Goal: Transaction & Acquisition: Purchase product/service

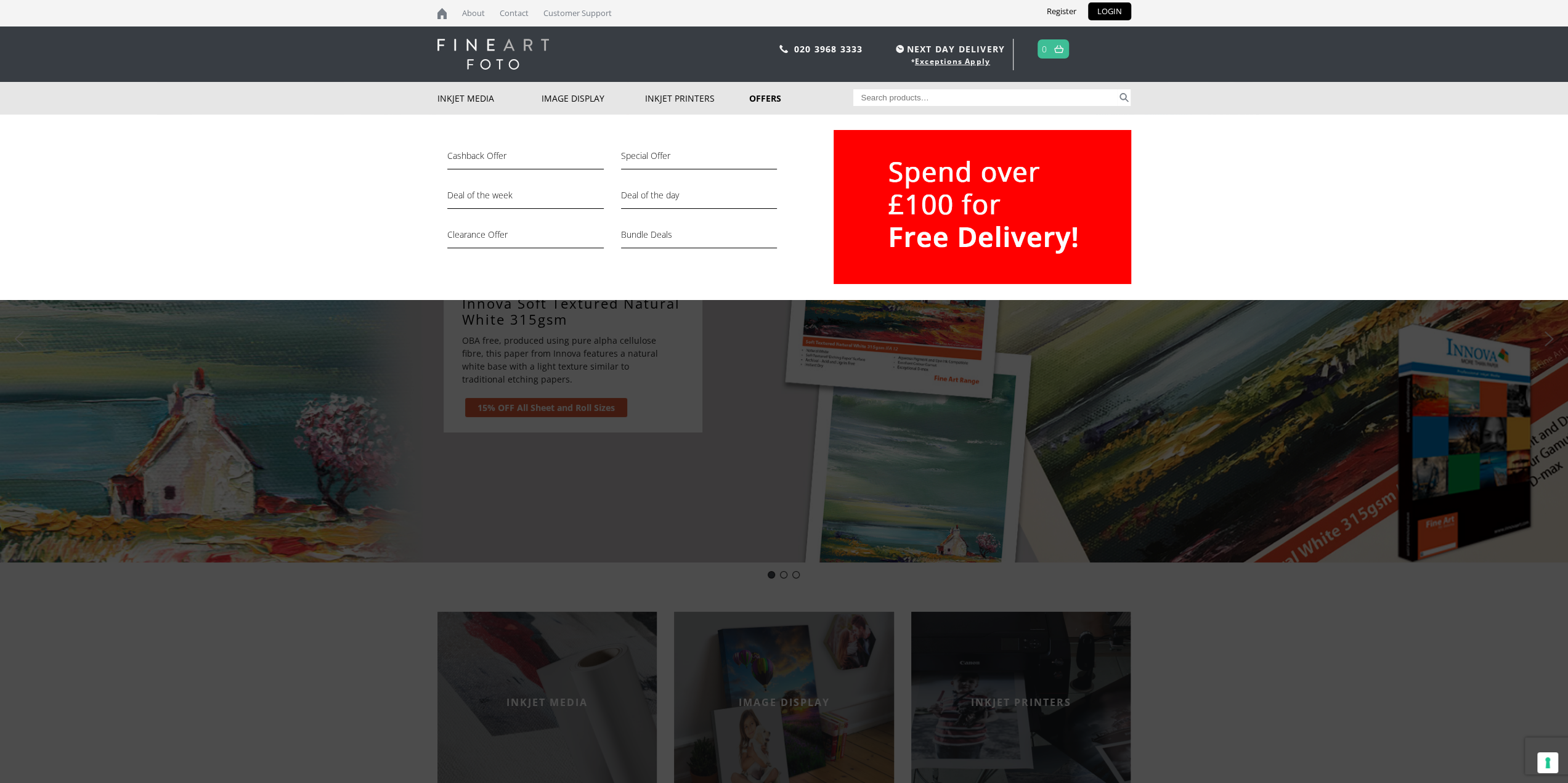
click at [764, 98] on link "Offers" at bounding box center [800, 98] width 104 height 33
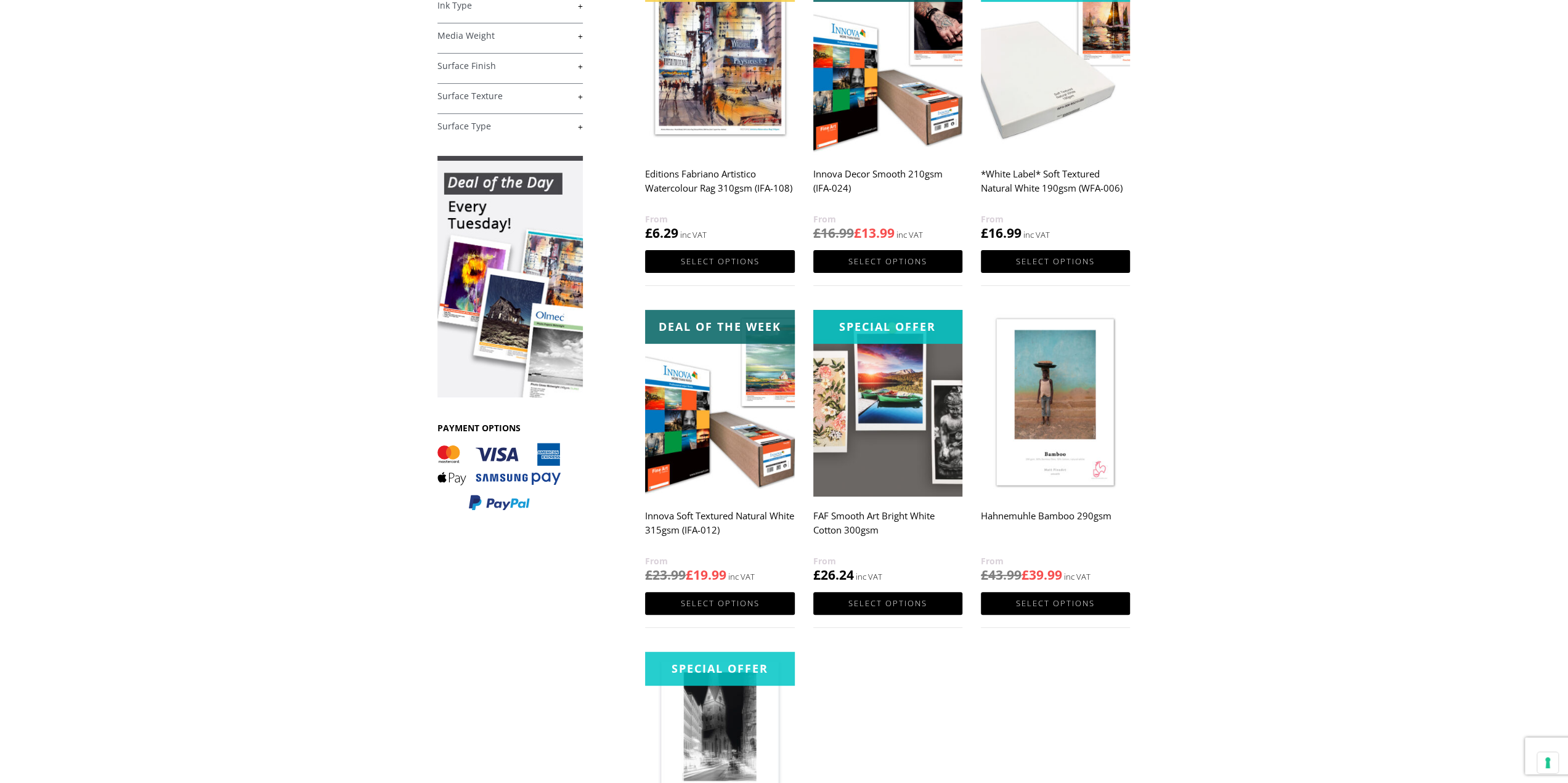
scroll to position [308, 0]
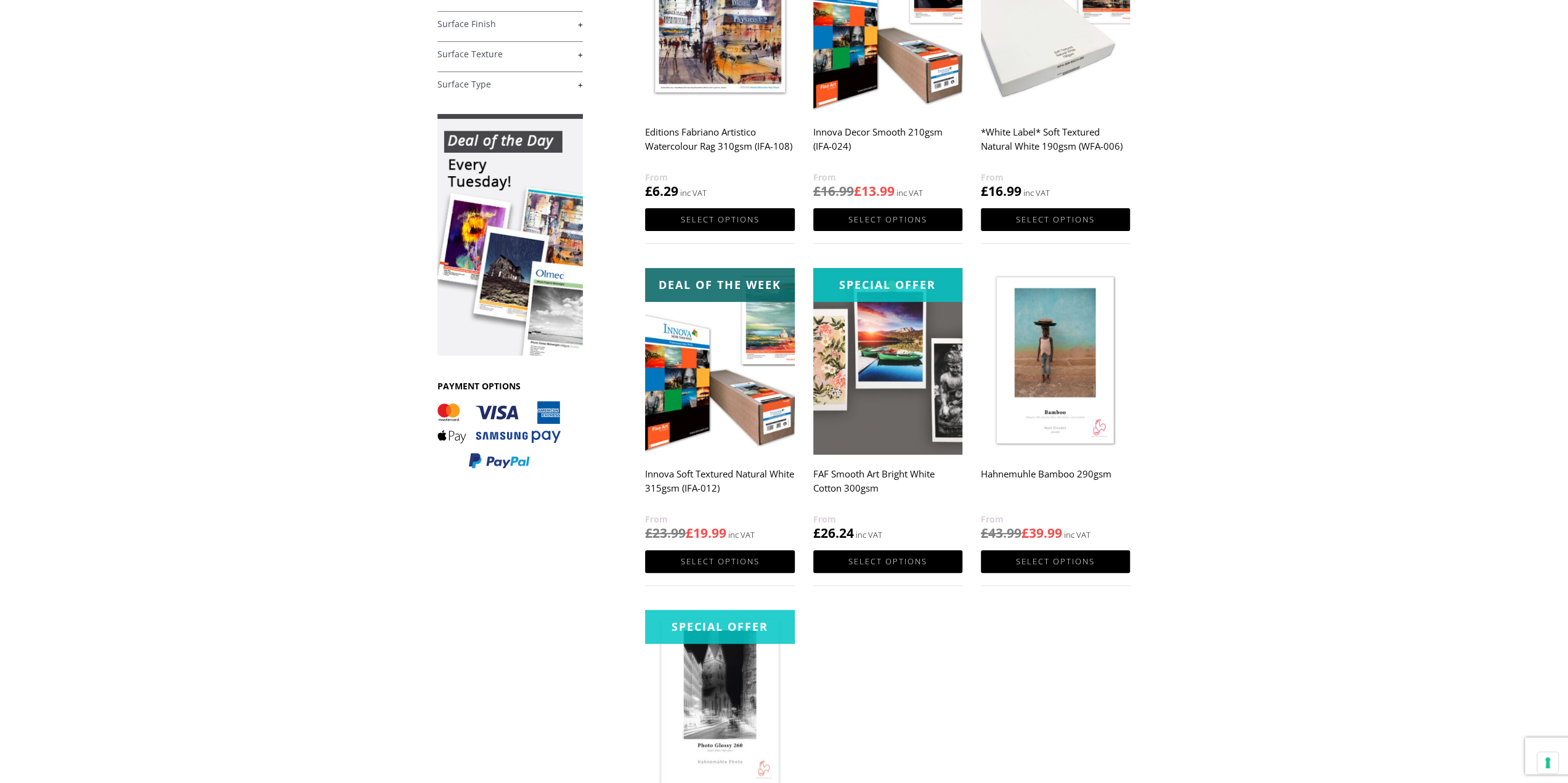
click at [752, 406] on img at bounding box center [719, 361] width 149 height 187
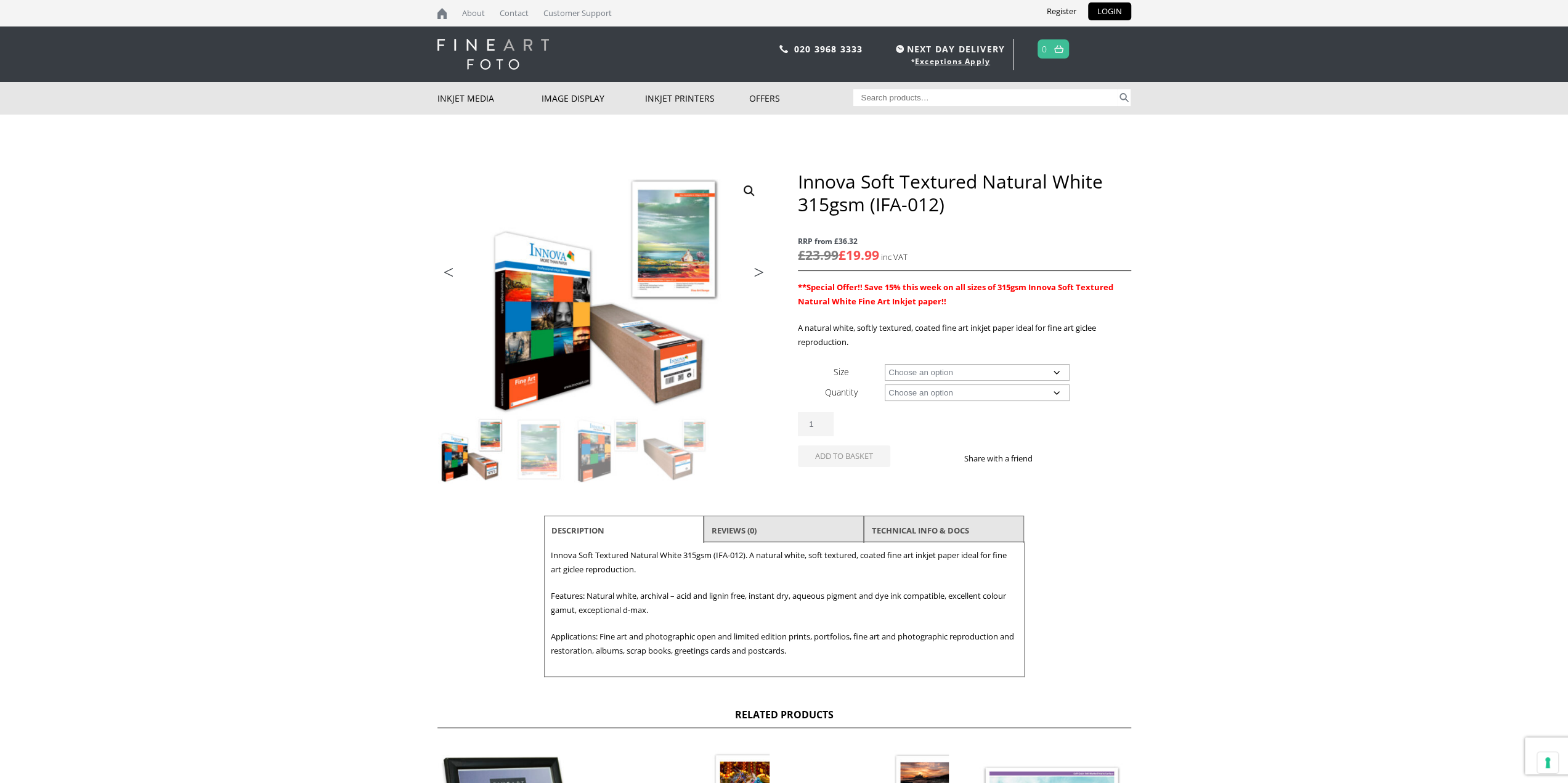
click at [1003, 373] on select "Choose an option A4 Sheet A3 Sheet A3+ Sheet A2 Sheet 17" Wide Roll 24" Wide Ro…" at bounding box center [976, 372] width 185 height 17
click at [884, 364] on select "Choose an option A4 Sheet A3 Sheet A3+ Sheet A2 Sheet 17" Wide Roll 24" Wide Ro…" at bounding box center [976, 372] width 185 height 17
select select "a2-sheet"
click at [946, 396] on select "Choose an option 25 Sheets" at bounding box center [976, 393] width 185 height 17
select select "25-sheets"
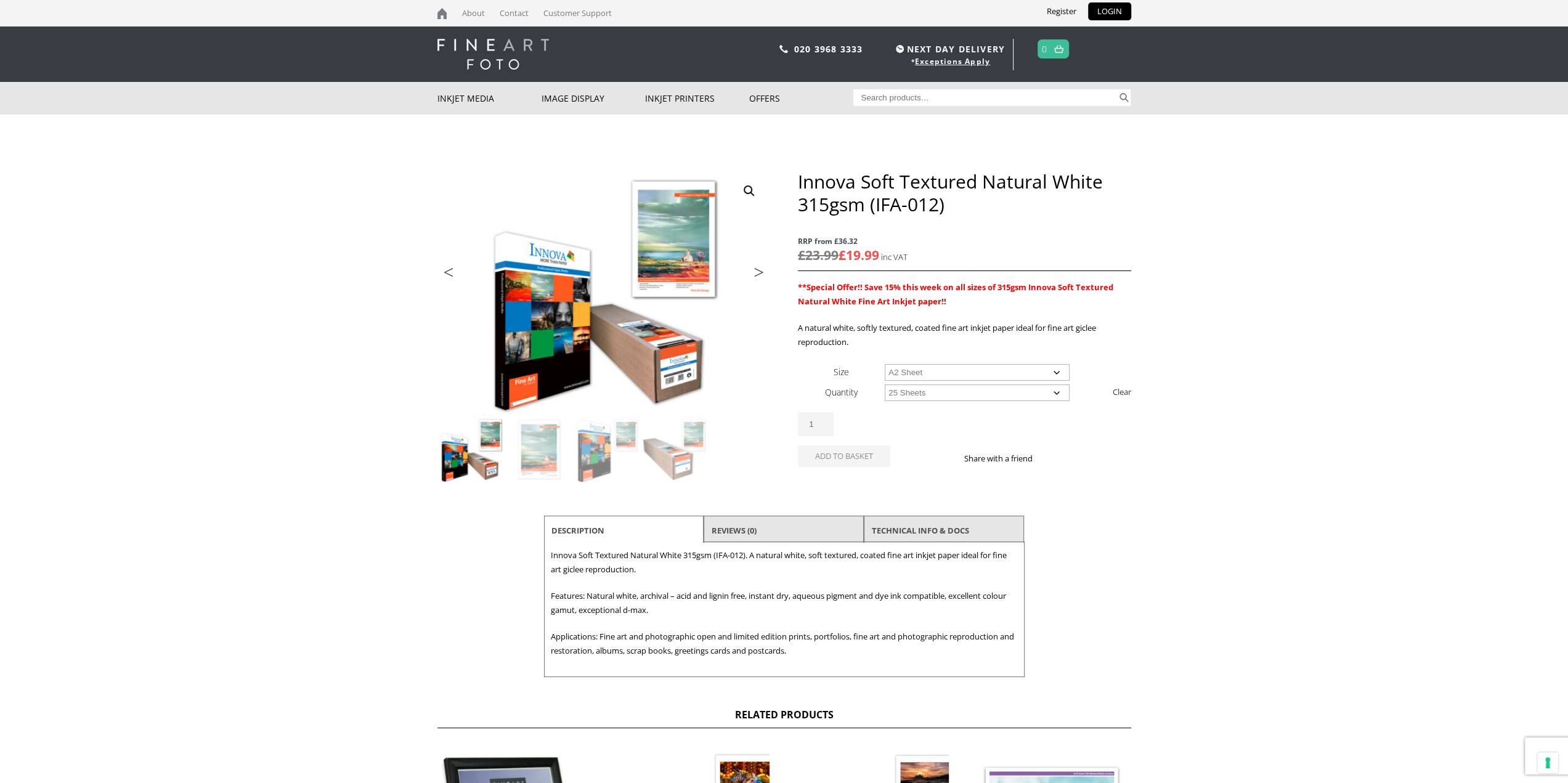
click at [884, 385] on select "Choose an option 25 Sheets" at bounding box center [976, 393] width 185 height 17
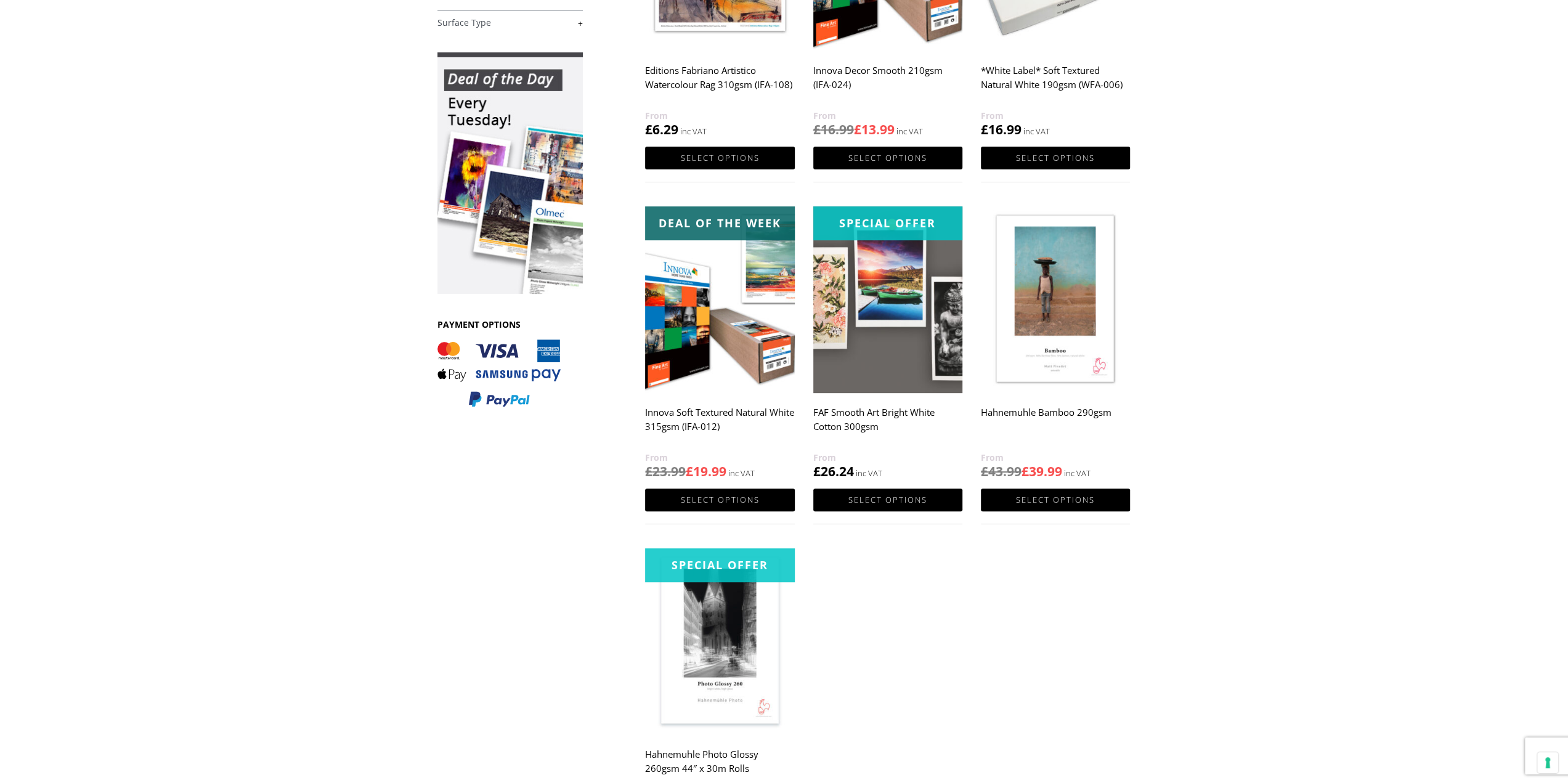
scroll to position [185, 0]
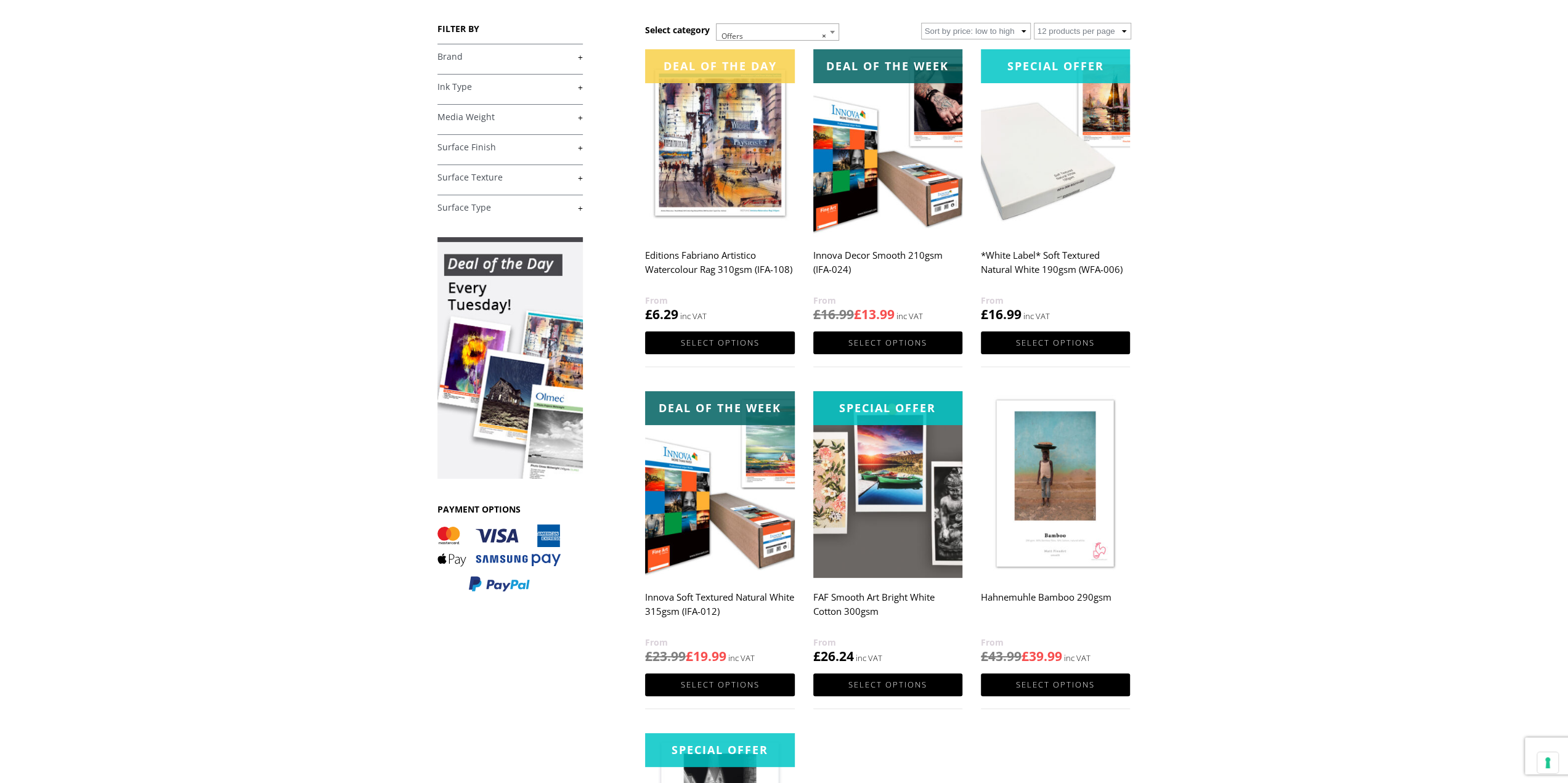
click at [713, 233] on img at bounding box center [719, 143] width 149 height 187
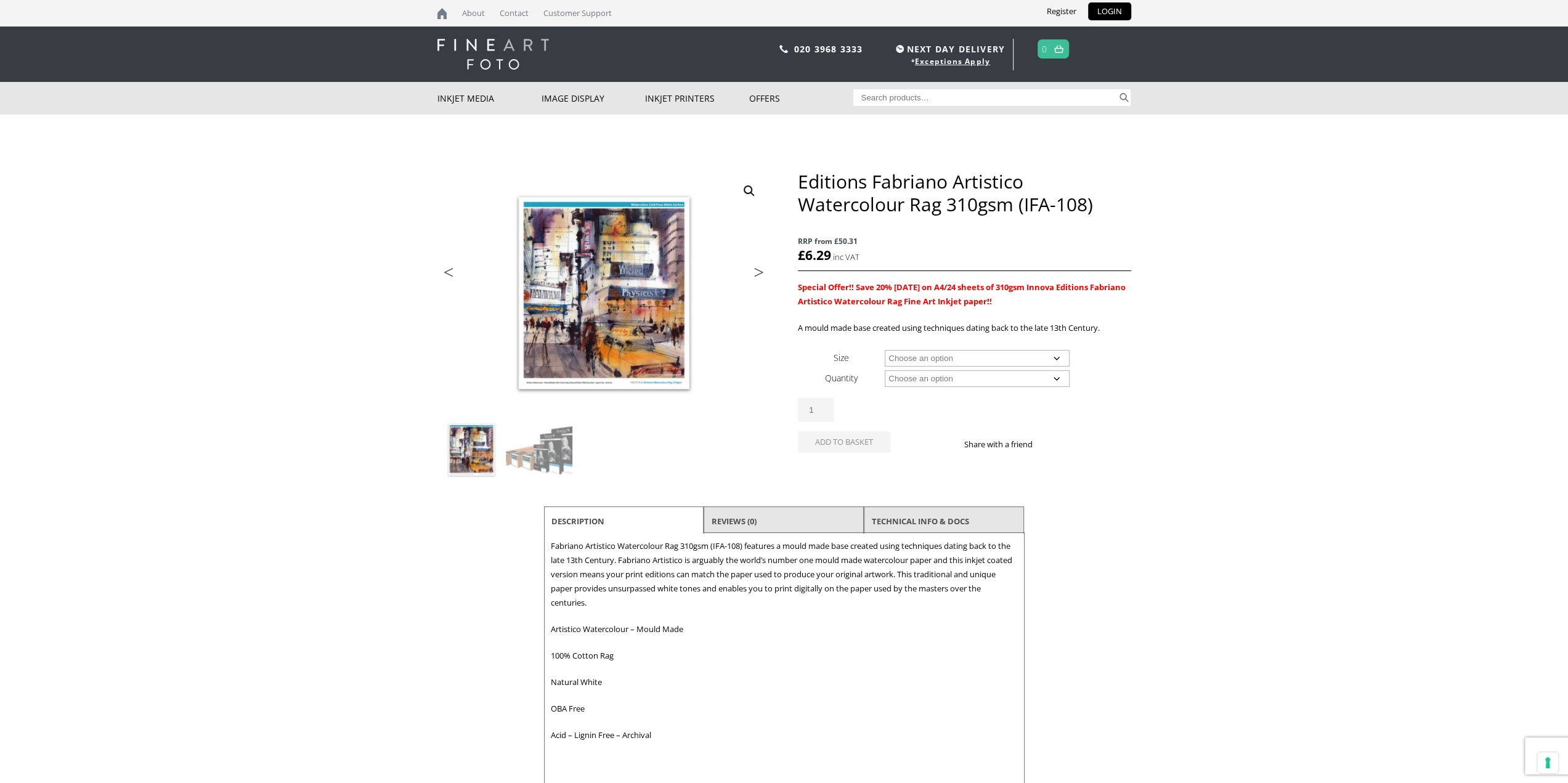
click at [1015, 357] on select "Choose an option A4 Sheet A3 Sheet A3+ Sheet A2 Sheet 17" Wide Roll 24" Wide Ro…" at bounding box center [976, 358] width 185 height 17
click at [884, 350] on select "Choose an option A4 Sheet A3 Sheet A3+ Sheet A2 Sheet 17" Wide Roll 24" Wide Ro…" at bounding box center [976, 358] width 185 height 17
select select "a4-sheet"
click at [996, 381] on select "Choose an option 25 Sheets 5 Sheet Test Pack" at bounding box center [976, 378] width 185 height 17
click at [884, 370] on select "Choose an option 25 Sheets 5 Sheet Test Pack" at bounding box center [976, 378] width 185 height 17
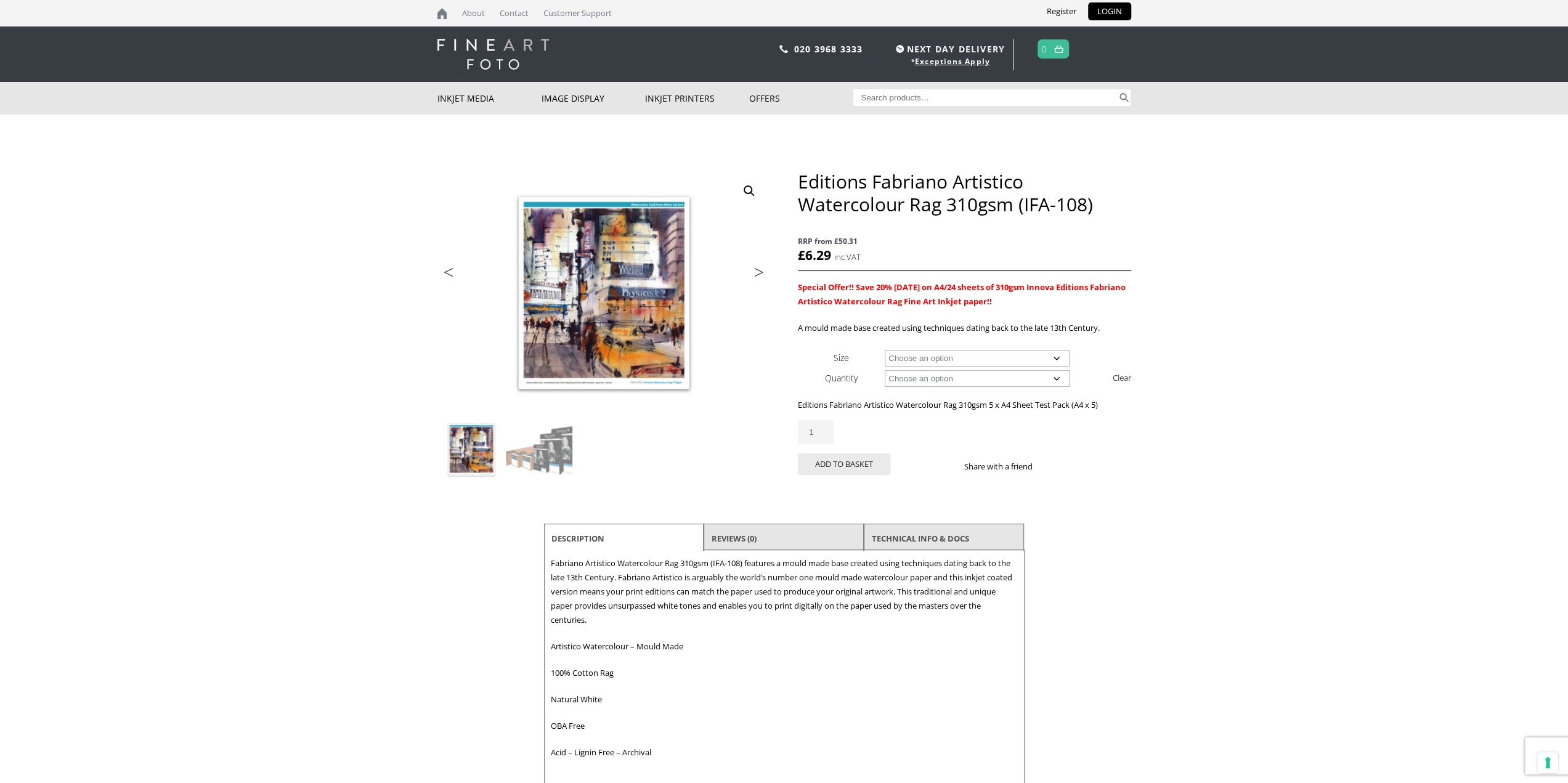
click at [969, 381] on select "Choose an option 25 Sheets 5 Sheet Test Pack" at bounding box center [976, 378] width 185 height 17
select select "25-sheets"
click at [884, 370] on select "Choose an option 25 Sheets 5 Sheet Test Pack" at bounding box center [976, 378] width 185 height 17
select select "a4-sheet"
select select "25-sheets"
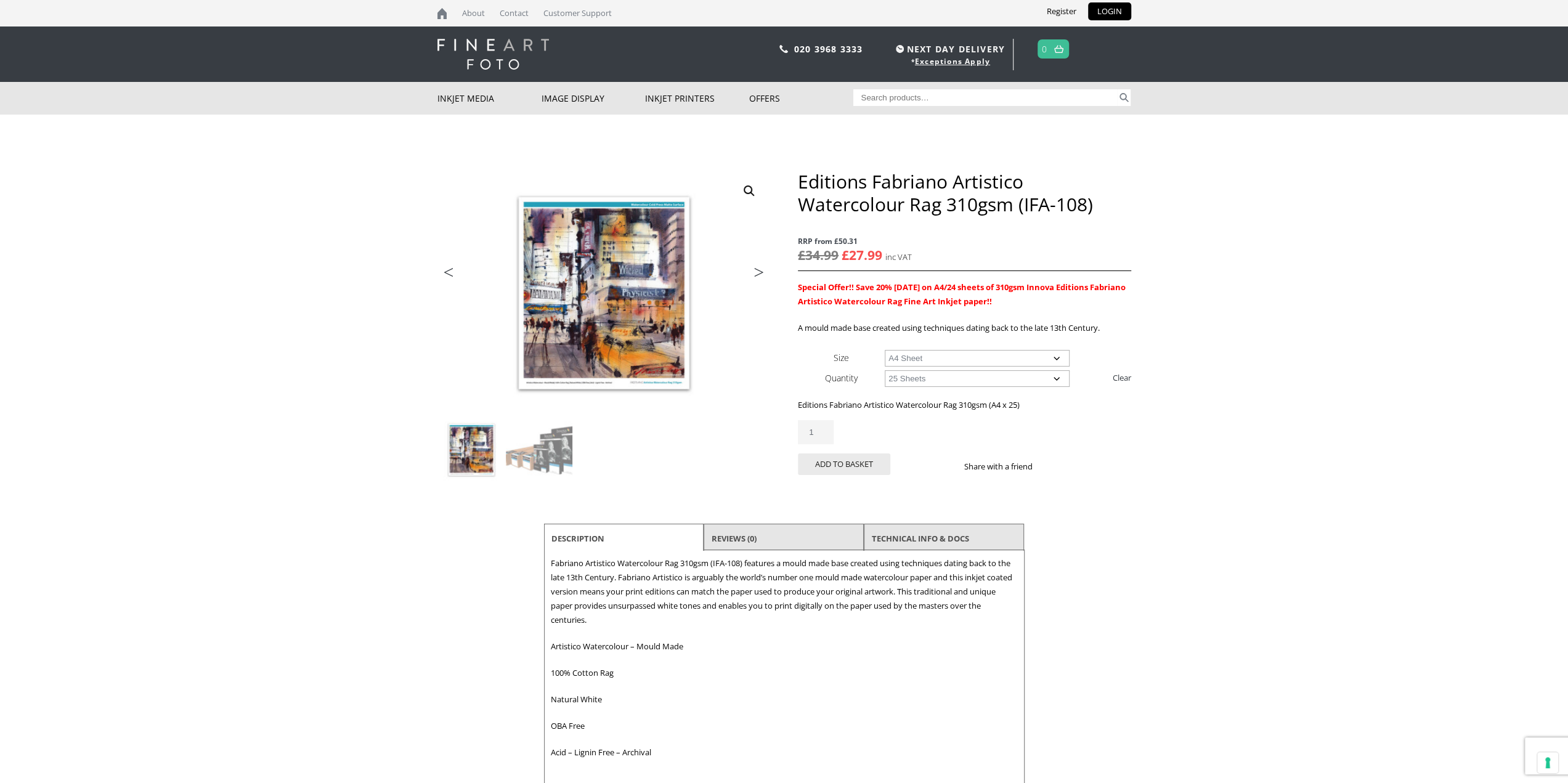
click at [969, 360] on select "Choose an option A4 Sheet A3 Sheet A3+ Sheet A2 Sheet" at bounding box center [976, 358] width 185 height 17
select select "a2-sheet"
click at [884, 350] on select "Choose an option A4 Sheet A3 Sheet A3+ Sheet A2 Sheet" at bounding box center [976, 358] width 185 height 17
click at [563, 452] on img at bounding box center [538, 449] width 66 height 66
